Goal: Information Seeking & Learning: Understand process/instructions

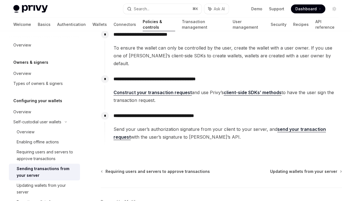
scroll to position [110, 0]
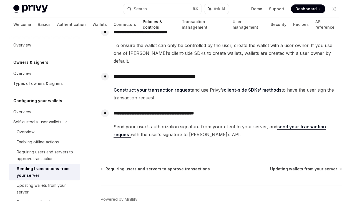
click at [241, 87] on link "client-side SDKs’ methods" at bounding box center [253, 90] width 58 height 6
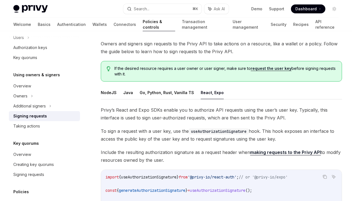
scroll to position [28, 0]
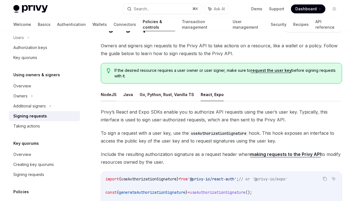
click at [111, 94] on button "NodeJS" at bounding box center [109, 94] width 16 height 13
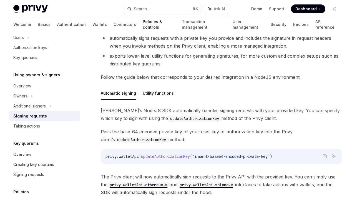
scroll to position [114, 0]
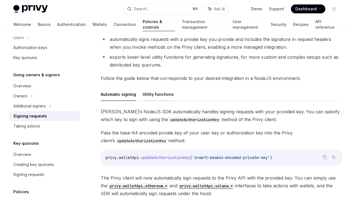
click at [165, 97] on button "Utility functions" at bounding box center [158, 94] width 31 height 13
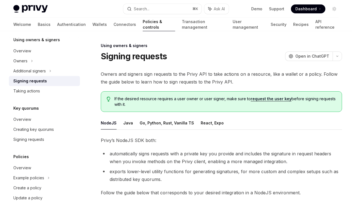
scroll to position [260, 0]
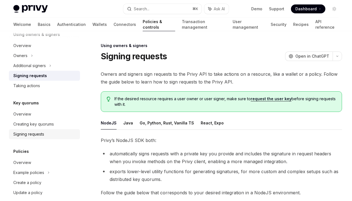
click at [33, 134] on div "Signing requests" at bounding box center [28, 134] width 31 height 7
type textarea "*"
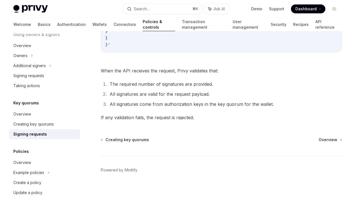
scroll to position [245, 0]
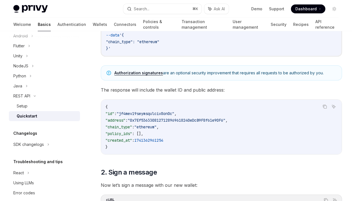
scroll to position [172, 0]
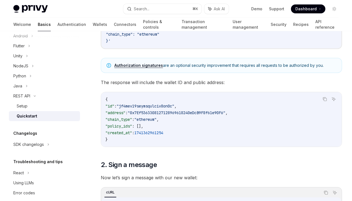
click at [145, 68] on link "Authorization signatures" at bounding box center [138, 65] width 49 height 5
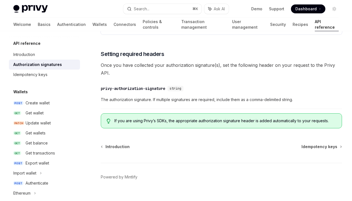
scroll to position [903, 0]
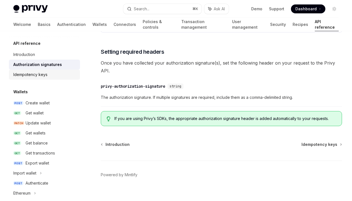
click at [42, 74] on div "Idempotency keys" at bounding box center [30, 74] width 34 height 7
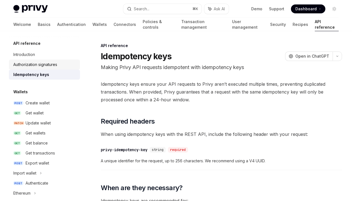
click at [47, 62] on div "Authorization signatures" at bounding box center [35, 64] width 44 height 7
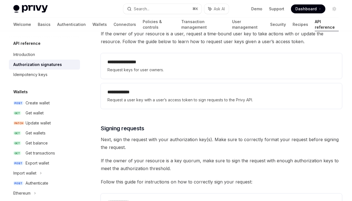
scroll to position [727, 0]
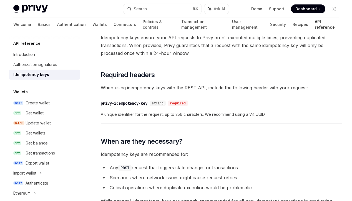
type textarea "*"
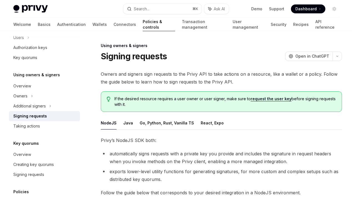
drag, startPoint x: 132, startPoint y: 106, endPoint x: 99, endPoint y: 58, distance: 58.1
copy div "Signing requests OpenAI Open in ChatGPT OpenAI Open in ChatGPT Owners and signe…"
click at [189, 140] on span "Privy’s NodeJS SDK both:" at bounding box center [221, 140] width 241 height 8
click at [266, 99] on link "request the user key" at bounding box center [271, 98] width 41 height 5
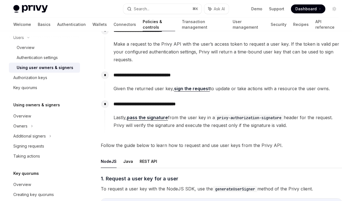
scroll to position [76, 0]
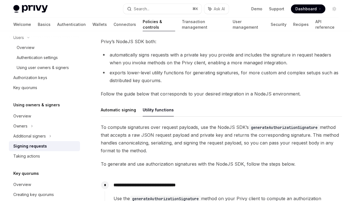
scroll to position [99, 0]
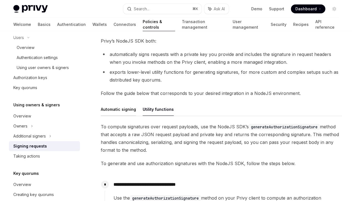
click at [128, 108] on button "Automatic signing" at bounding box center [118, 109] width 35 height 13
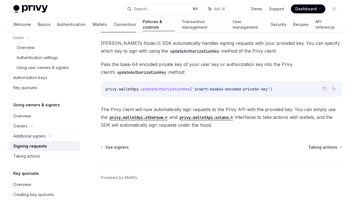
scroll to position [183, 0]
click at [190, 89] on span "updateAuthorizationKey" at bounding box center [165, 88] width 49 height 5
drag, startPoint x: 195, startPoint y: 89, endPoint x: 106, endPoint y: 89, distance: 88.9
click at [106, 89] on span "privy . walletApi . updateAuthorizationKey ( 'insert-base64-encoded-private-key…" at bounding box center [189, 88] width 167 height 5
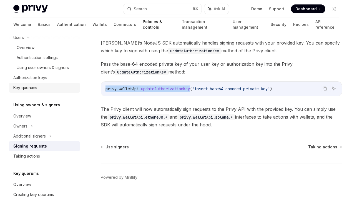
copy span "privy . walletApi . updateAuthorizationKey"
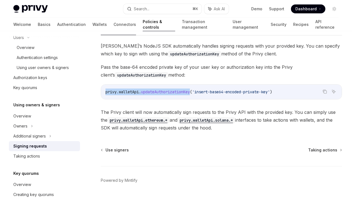
scroll to position [179, 0]
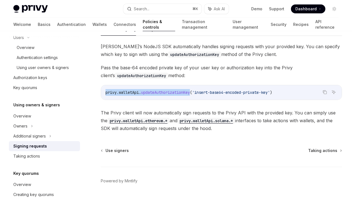
click at [143, 120] on code "privy.walletApi.ethereum.*" at bounding box center [139, 121] width 62 height 6
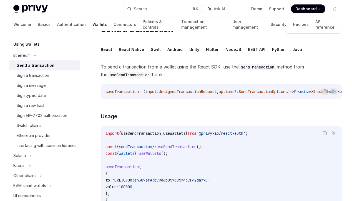
scroll to position [29, 0]
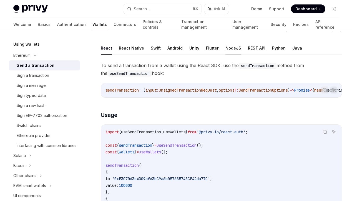
click at [228, 50] on button "NodeJS" at bounding box center [234, 47] width 16 height 13
type textarea "*"
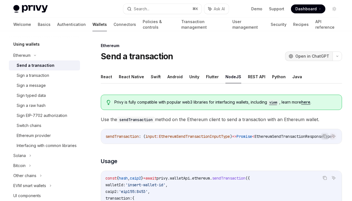
click at [308, 54] on span "Open in ChatGPT" at bounding box center [313, 56] width 34 height 6
click at [280, 11] on link "Support" at bounding box center [276, 9] width 15 height 6
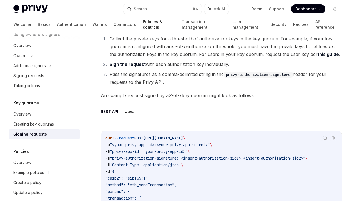
scroll to position [48, 0]
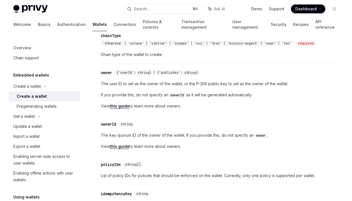
scroll to position [294, 0]
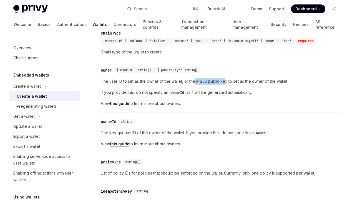
drag, startPoint x: 225, startPoint y: 83, endPoint x: 195, endPoint y: 83, distance: 30.0
click at [195, 83] on span "The user ID to set as the owner of the wallet, or the P-256 public key to set a…" at bounding box center [221, 81] width 241 height 7
copy span "P-256 public ke"
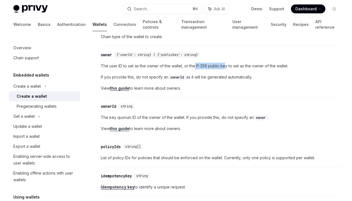
scroll to position [309, 0]
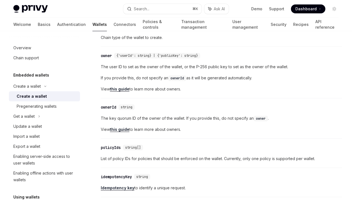
click at [227, 68] on span "The user ID to set as the owner of the wallet, or the P-256 public key to set a…" at bounding box center [221, 66] width 241 height 7
drag, startPoint x: 227, startPoint y: 70, endPoint x: 196, endPoint y: 69, distance: 30.6
click at [196, 69] on span "The user ID to set as the owner of the wallet, or the P-256 public key to set a…" at bounding box center [221, 66] width 241 height 7
copy span "P-256 public key"
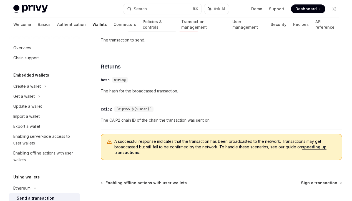
scroll to position [298, 0]
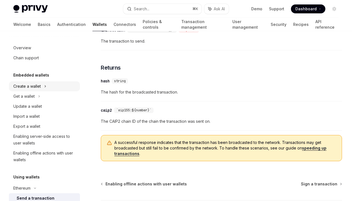
click at [41, 86] on div "Create a wallet" at bounding box center [27, 86] width 28 height 7
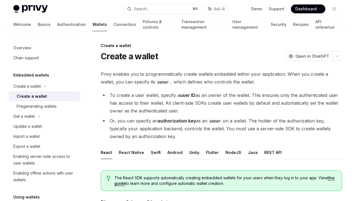
scroll to position [28, 0]
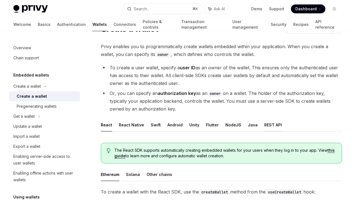
click at [265, 125] on button "REST API" at bounding box center [274, 124] width 18 height 13
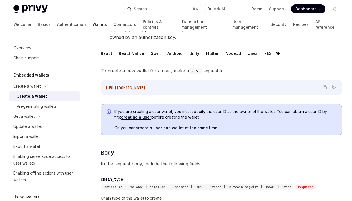
scroll to position [100, 0]
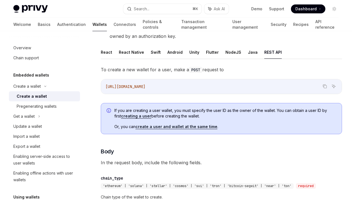
click at [192, 126] on link "create a user and wallet at the same time" at bounding box center [177, 126] width 82 height 5
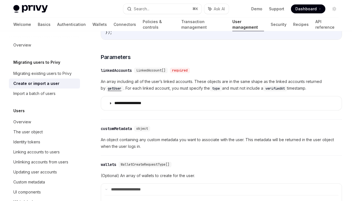
scroll to position [200, 0]
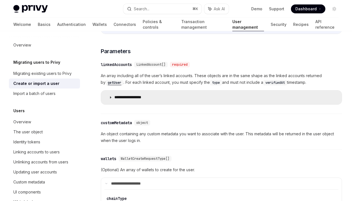
click at [116, 98] on p "**********" at bounding box center [133, 97] width 39 height 5
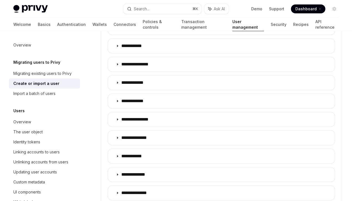
scroll to position [340, 0]
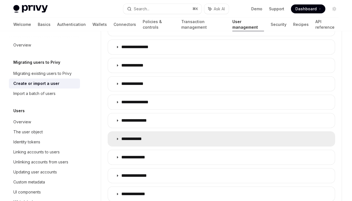
click at [121, 137] on summary "**********" at bounding box center [221, 138] width 227 height 14
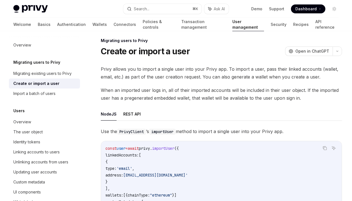
scroll to position [6, 0]
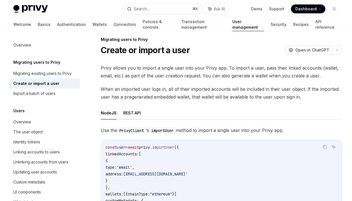
click at [138, 109] on button "REST API" at bounding box center [132, 112] width 18 height 13
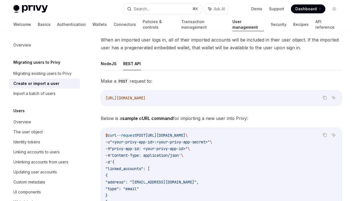
scroll to position [55, 0]
click at [116, 65] on ul "NodeJS REST API" at bounding box center [221, 64] width 241 height 13
click at [112, 64] on button "NodeJS" at bounding box center [109, 64] width 16 height 13
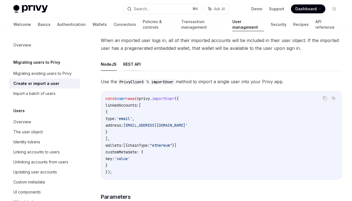
click at [133, 67] on button "REST API" at bounding box center [132, 64] width 18 height 13
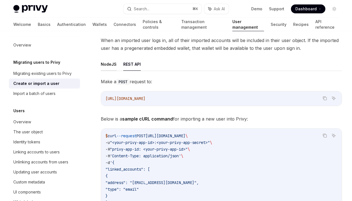
click at [111, 61] on button "NodeJS" at bounding box center [109, 64] width 16 height 13
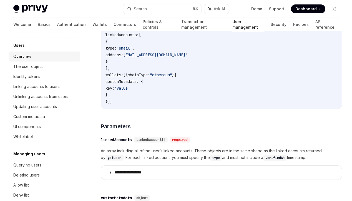
scroll to position [66, 0]
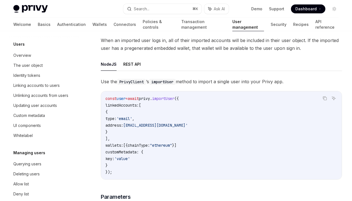
scroll to position [55, 0]
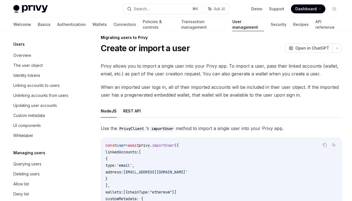
scroll to position [6, 0]
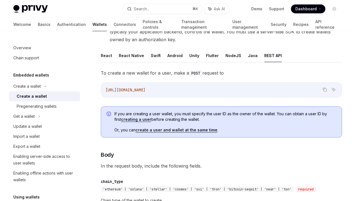
scroll to position [97, 0]
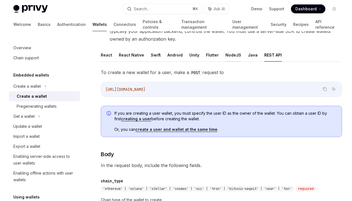
click at [230, 55] on button "NodeJS" at bounding box center [234, 54] width 16 height 13
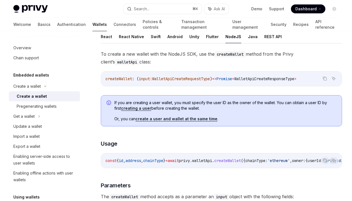
scroll to position [112, 0]
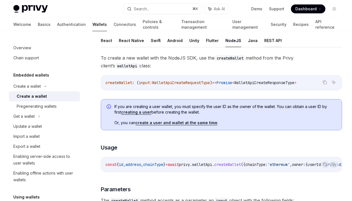
click at [265, 42] on button "REST API" at bounding box center [274, 40] width 18 height 13
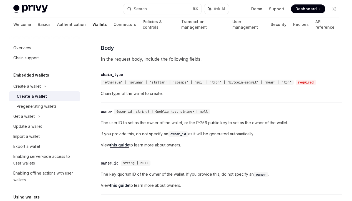
scroll to position [198, 0]
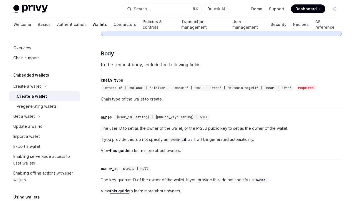
click at [128, 152] on link "this guide" at bounding box center [119, 150] width 19 height 5
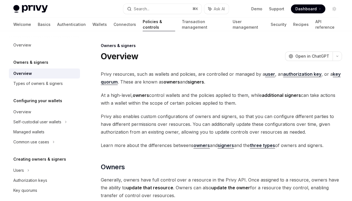
click at [269, 73] on strong "user" at bounding box center [270, 74] width 10 height 6
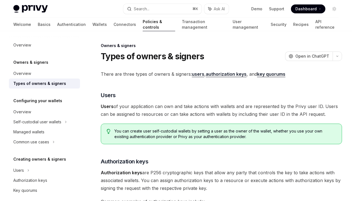
type textarea "*"
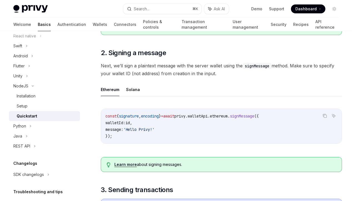
scroll to position [198, 0]
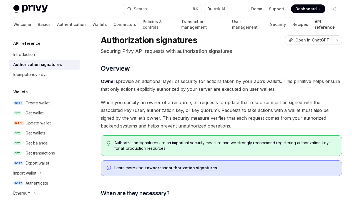
scroll to position [18, 0]
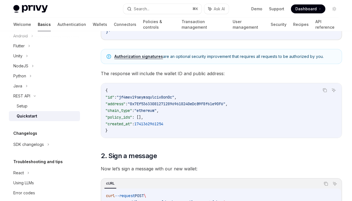
scroll to position [181, 0]
click at [143, 56] on link "Authorization signatures" at bounding box center [138, 56] width 49 height 5
type textarea "*"
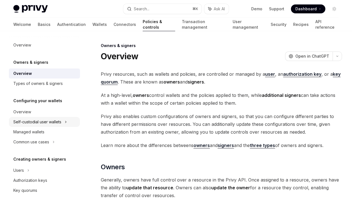
click at [48, 123] on div "Self-custodial user wallets" at bounding box center [37, 121] width 48 height 7
type textarea "*"
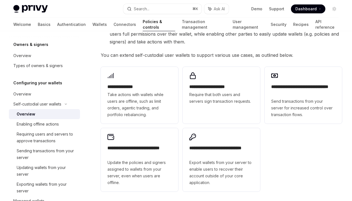
scroll to position [95, 0]
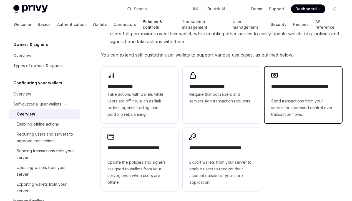
click at [322, 86] on h2 "**********" at bounding box center [304, 89] width 64 height 13
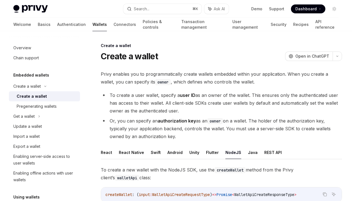
scroll to position [309, 0]
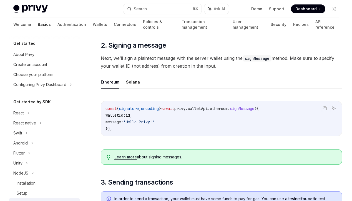
scroll to position [87, 0]
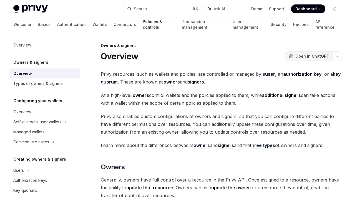
click at [320, 59] on button "OpenAI Open in ChatGPT" at bounding box center [309, 55] width 48 height 9
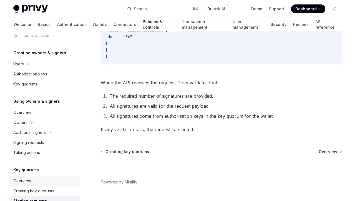
scroll to position [184, 0]
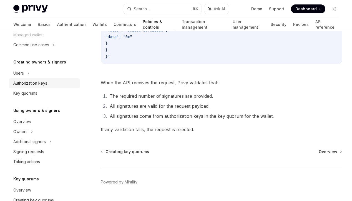
click at [39, 80] on div "Authorization keys" at bounding box center [30, 83] width 34 height 7
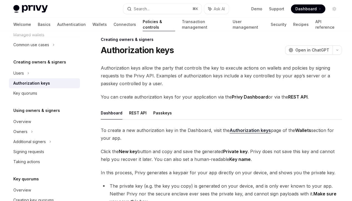
scroll to position [8, 0]
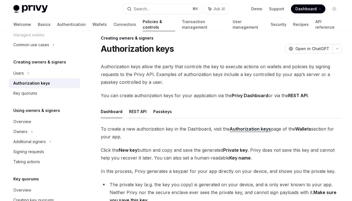
click at [136, 113] on button "REST API" at bounding box center [138, 111] width 18 height 13
type textarea "*"
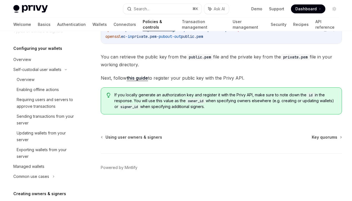
scroll to position [52, 0]
click at [63, 122] on div "Sending transactions from your server" at bounding box center [47, 119] width 60 height 13
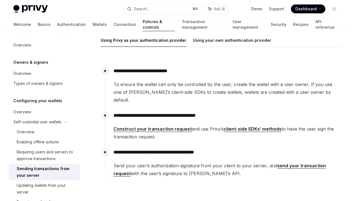
scroll to position [78, 0]
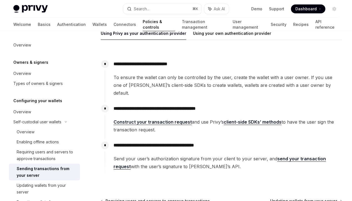
click at [166, 119] on link "Construct your transaction request" at bounding box center [153, 122] width 78 height 6
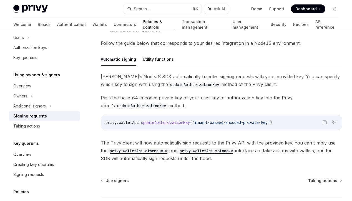
scroll to position [149, 0]
click at [164, 56] on button "Utility functions" at bounding box center [158, 59] width 31 height 13
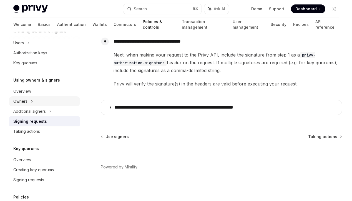
scroll to position [236, 0]
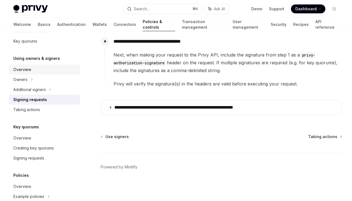
click at [38, 73] on div "Overview" at bounding box center [44, 69] width 63 height 7
type textarea "*"
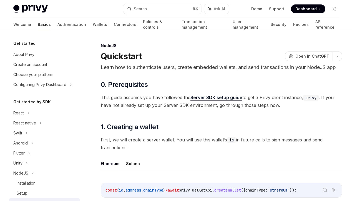
scroll to position [87, 0]
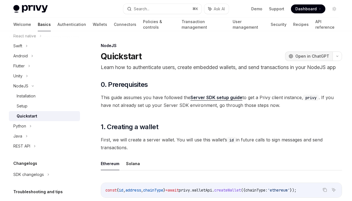
click at [311, 59] on span "Open in ChatGPT" at bounding box center [313, 56] width 34 height 6
